Goal: Check status: Check status

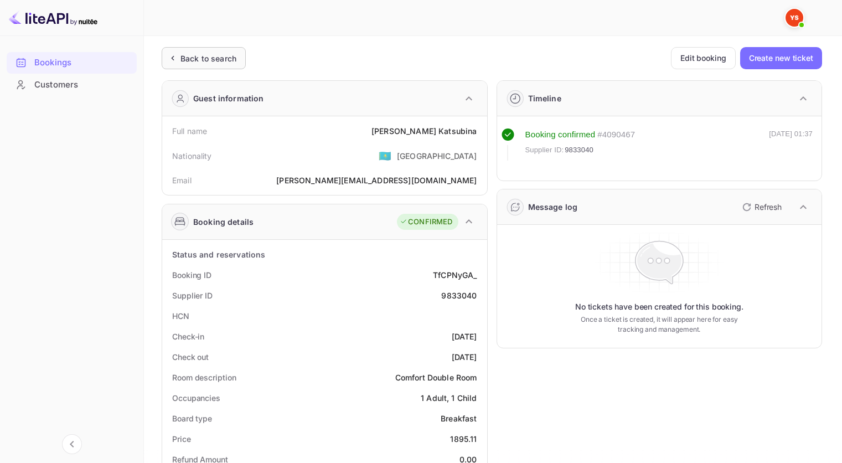
drag, startPoint x: 0, startPoint y: 0, endPoint x: 225, endPoint y: 59, distance: 233.1
click at [225, 59] on div "Back to search" at bounding box center [209, 59] width 56 height 12
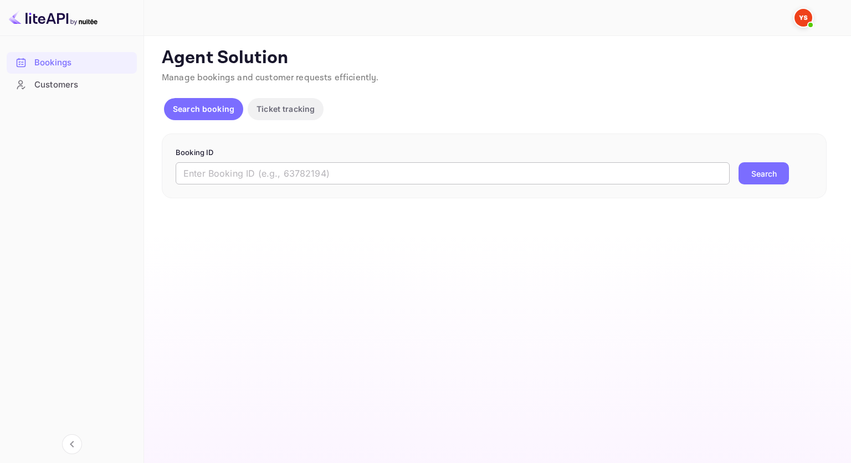
click at [434, 173] on input "text" at bounding box center [453, 173] width 554 height 22
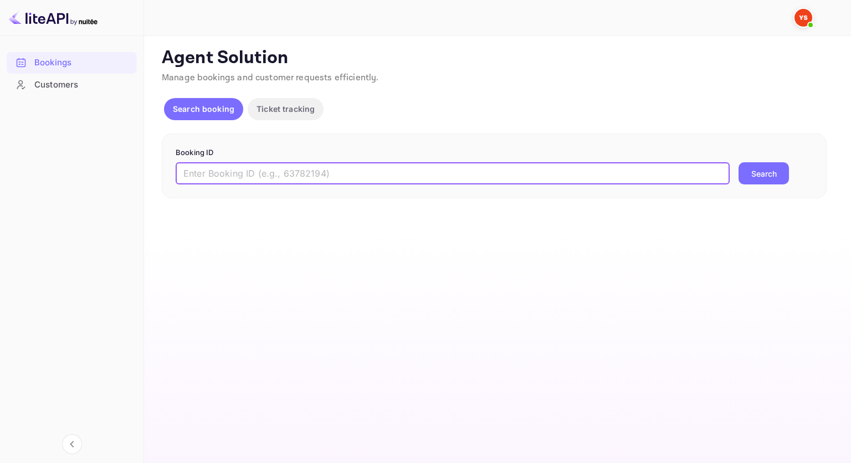
paste input "9882747"
type input "9882747"
click at [785, 184] on div "Booking ID 9882747 ​ Search" at bounding box center [494, 165] width 665 height 65
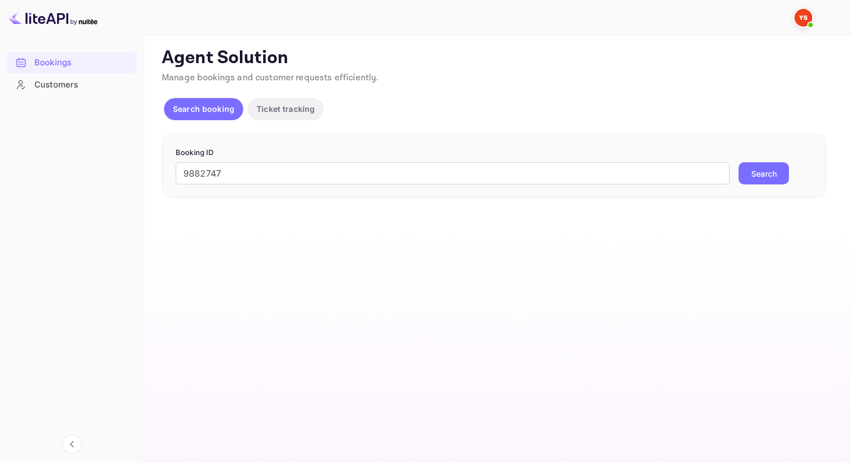
click at [759, 177] on button "Search" at bounding box center [763, 173] width 50 height 22
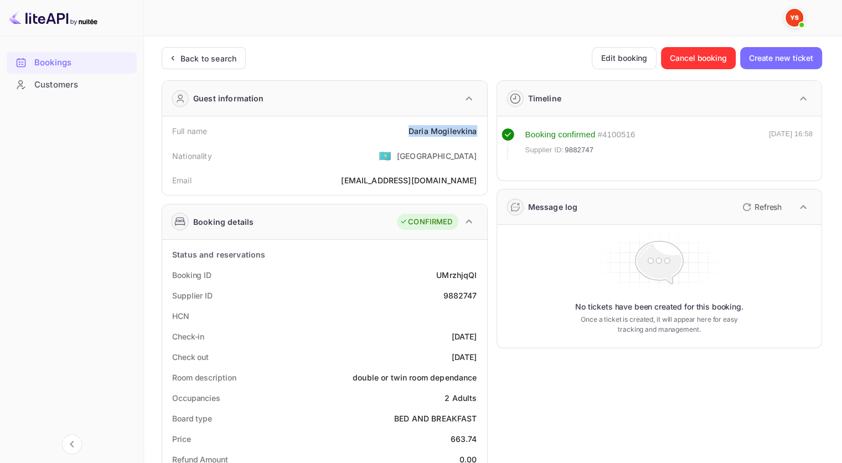
drag, startPoint x: 479, startPoint y: 132, endPoint x: 407, endPoint y: 131, distance: 72.6
click at [407, 131] on div "Full name [PERSON_NAME]" at bounding box center [325, 131] width 316 height 20
click at [460, 294] on div "9882747" at bounding box center [460, 296] width 34 height 12
copy div "9882747"
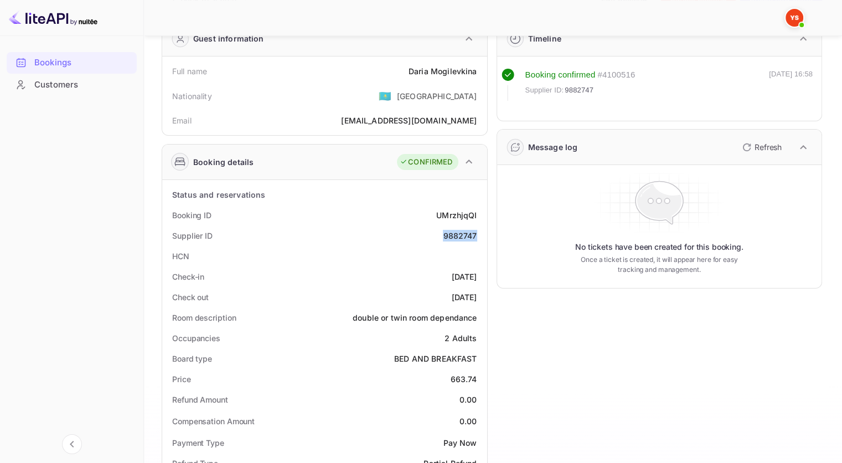
scroll to position [111, 0]
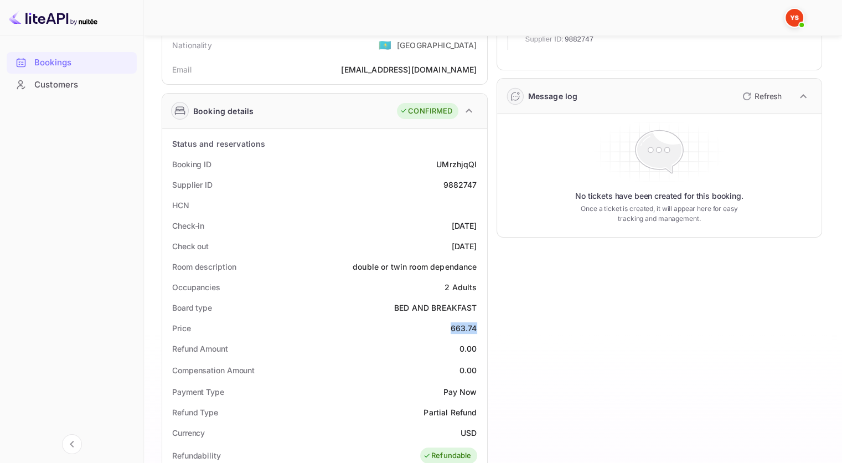
drag, startPoint x: 461, startPoint y: 328, endPoint x: 452, endPoint y: 329, distance: 8.9
click at [452, 329] on div "663.74" at bounding box center [464, 328] width 27 height 12
copy div "663.74"
